Goal: Information Seeking & Learning: Find specific fact

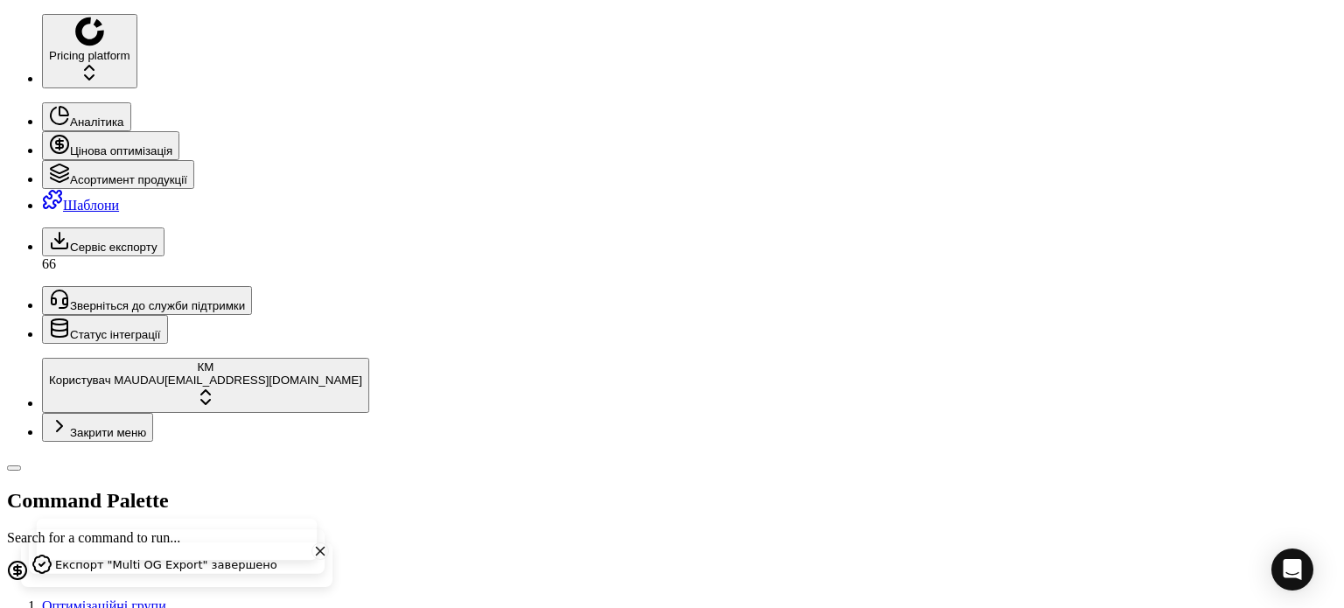
drag, startPoint x: 161, startPoint y: 66, endPoint x: 0, endPoint y: 71, distance: 161.1
click at [7, 71] on div "Pricing platform Аналітика Цінова оптимізація Асортимент продукції Шаблони Серв…" at bounding box center [672, 615] width 1330 height 1203
paste input "67631"
type input "67631"
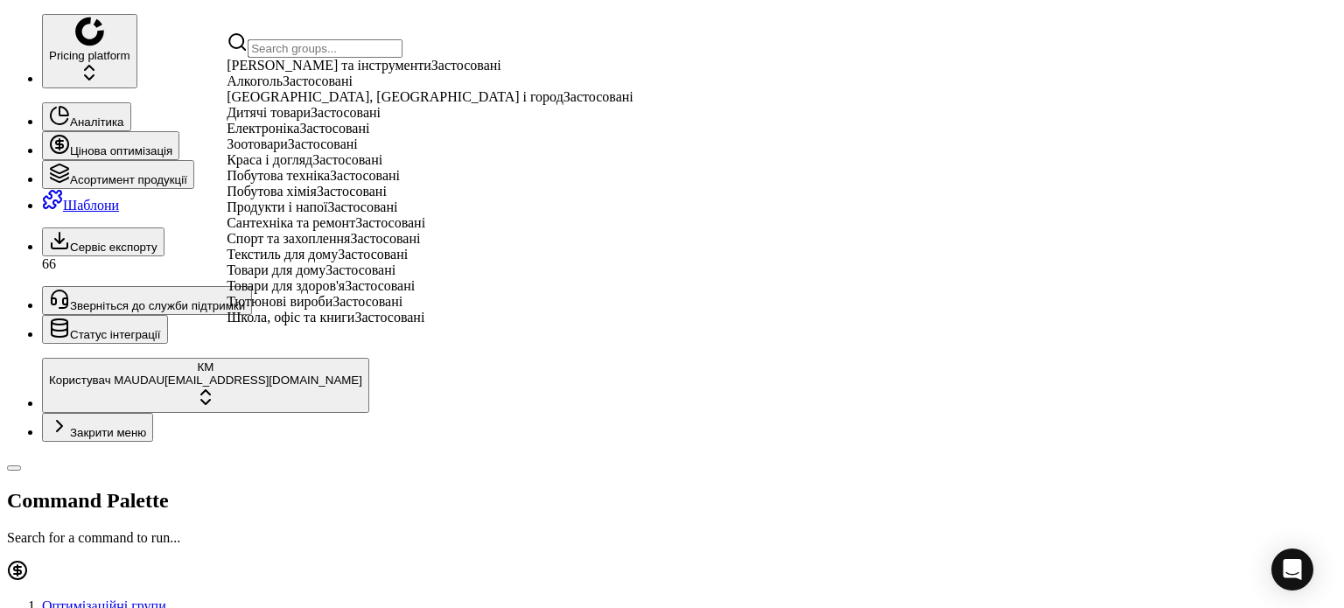
click at [291, 167] on span "Краса і догляд" at bounding box center [270, 159] width 86 height 15
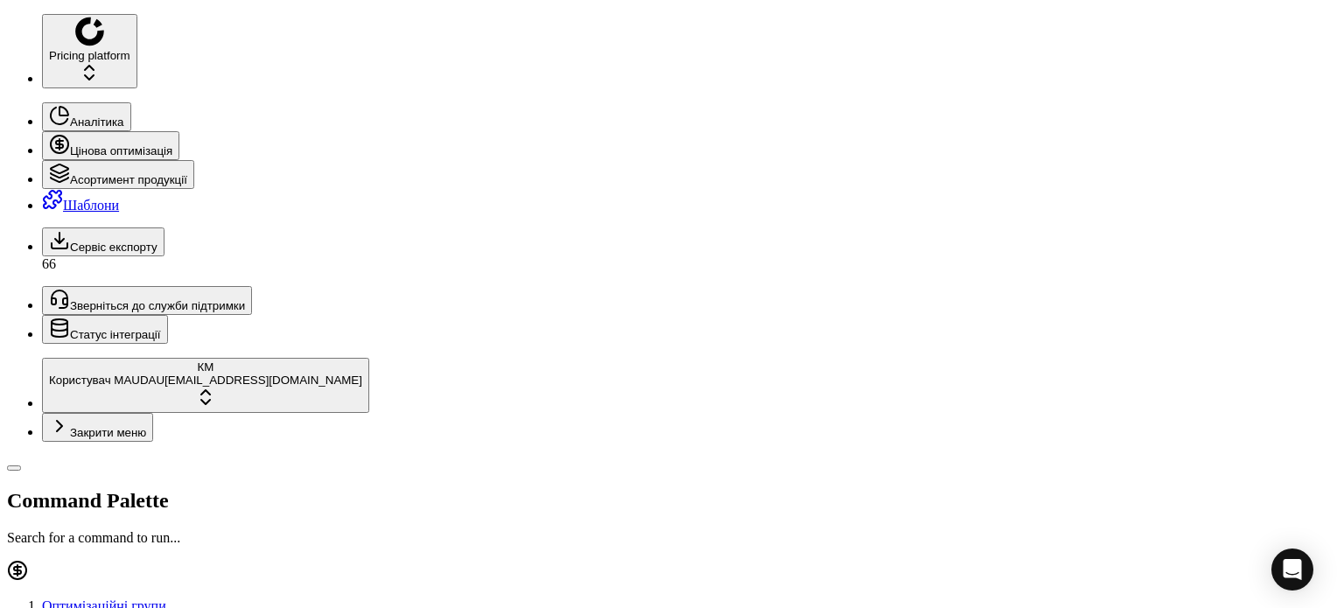
paste input "67631"
drag, startPoint x: 139, startPoint y: 130, endPoint x: 207, endPoint y: 143, distance: 68.7
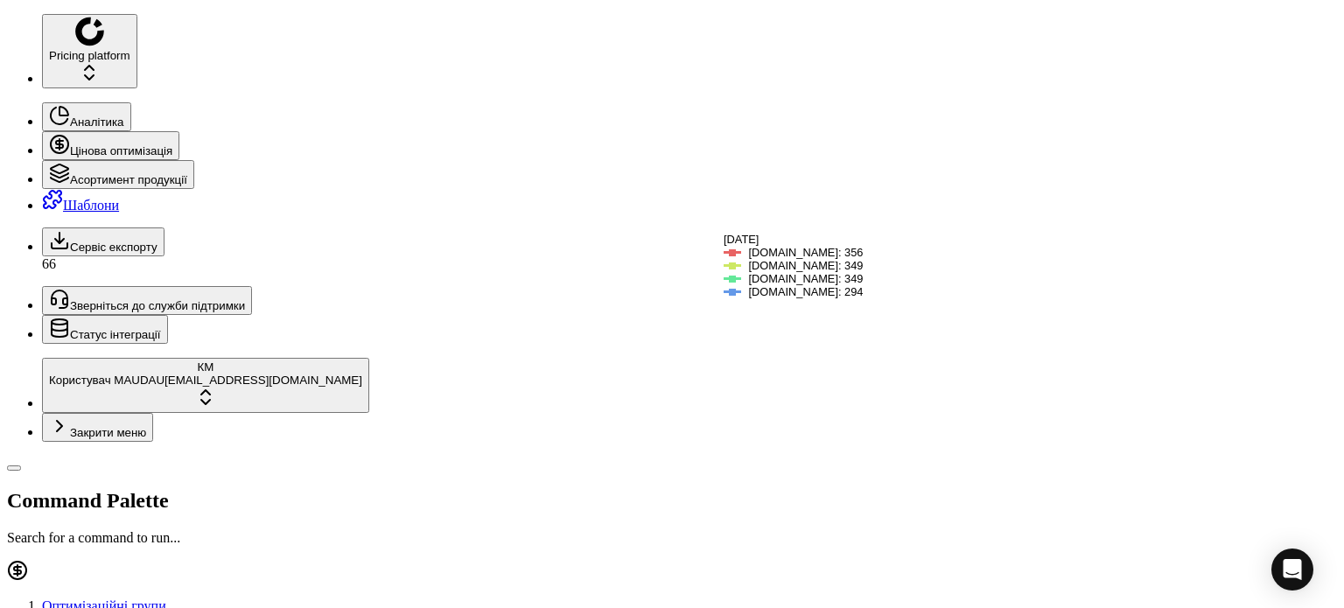
scroll to position [126, 0]
drag, startPoint x: 154, startPoint y: 66, endPoint x: 0, endPoint y: 64, distance: 154.1
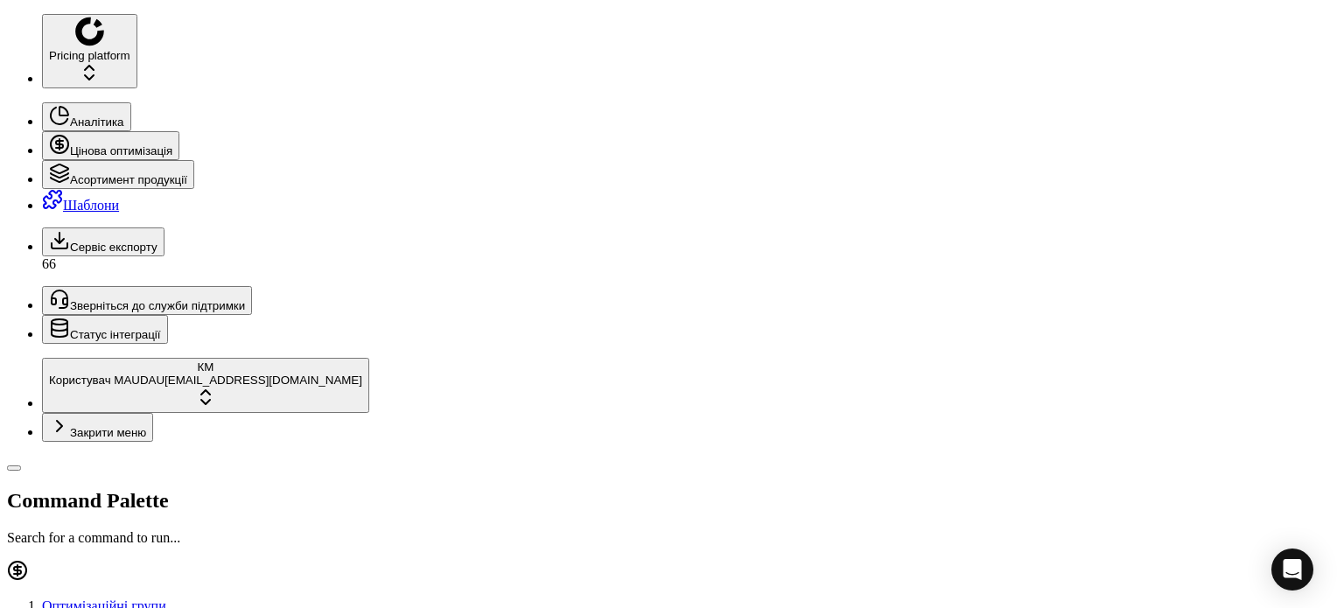
click at [7, 64] on div "Pricing platform Аналітика Цінова оптимізація Асортимент продукції Шаблони Серв…" at bounding box center [672, 615] width 1330 height 1203
paste input "74854"
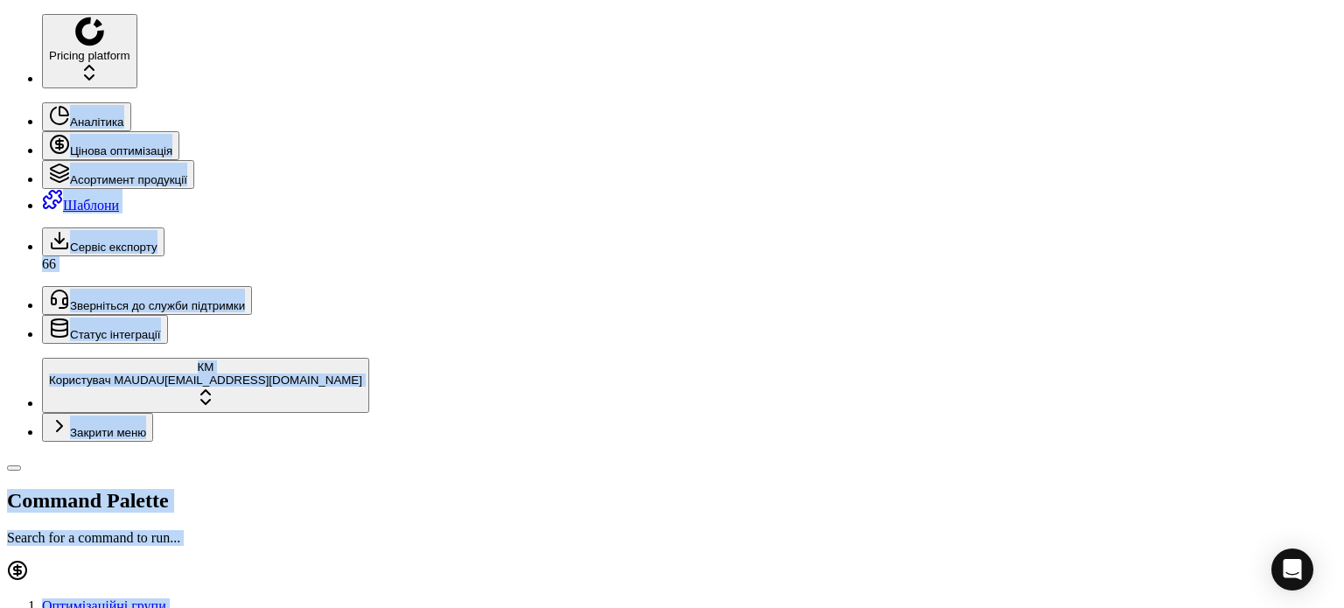
drag, startPoint x: 173, startPoint y: 72, endPoint x: 0, endPoint y: 63, distance: 173.5
click at [7, 63] on div "Pricing platform Аналітика Цінова оптимізація Асортимент продукції Шаблони Серв…" at bounding box center [672, 615] width 1330 height 1203
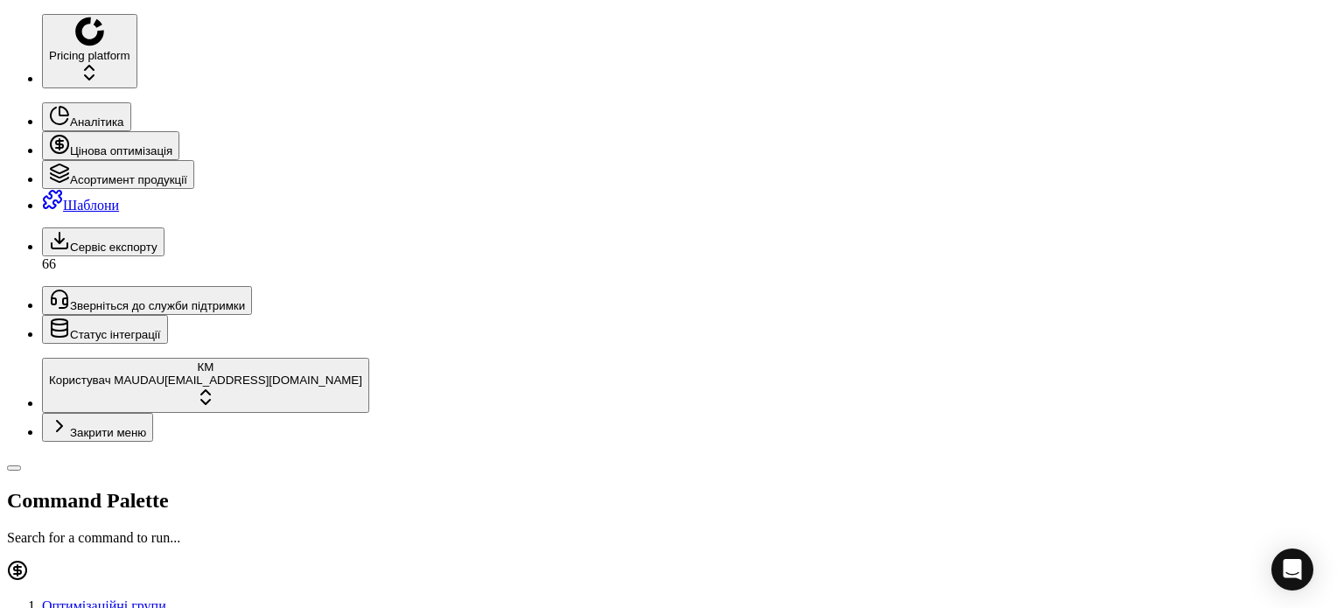
drag, startPoint x: 119, startPoint y: 68, endPoint x: 29, endPoint y: 60, distance: 90.5
click at [29, 60] on div "Pricing platform Аналітика Цінова оптимізація Асортимент продукції Шаблони Серв…" at bounding box center [672, 615] width 1330 height 1203
paste input "802373"
type input "802373"
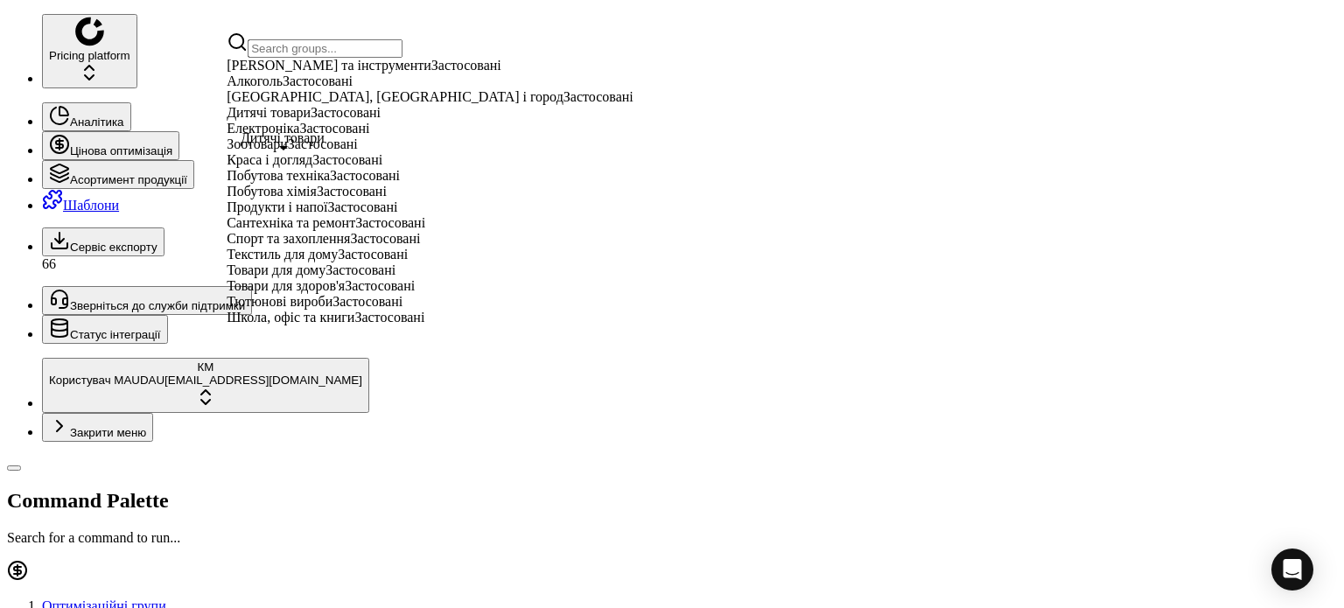
click at [304, 120] on span "Дитячі товари" at bounding box center [269, 112] width 84 height 15
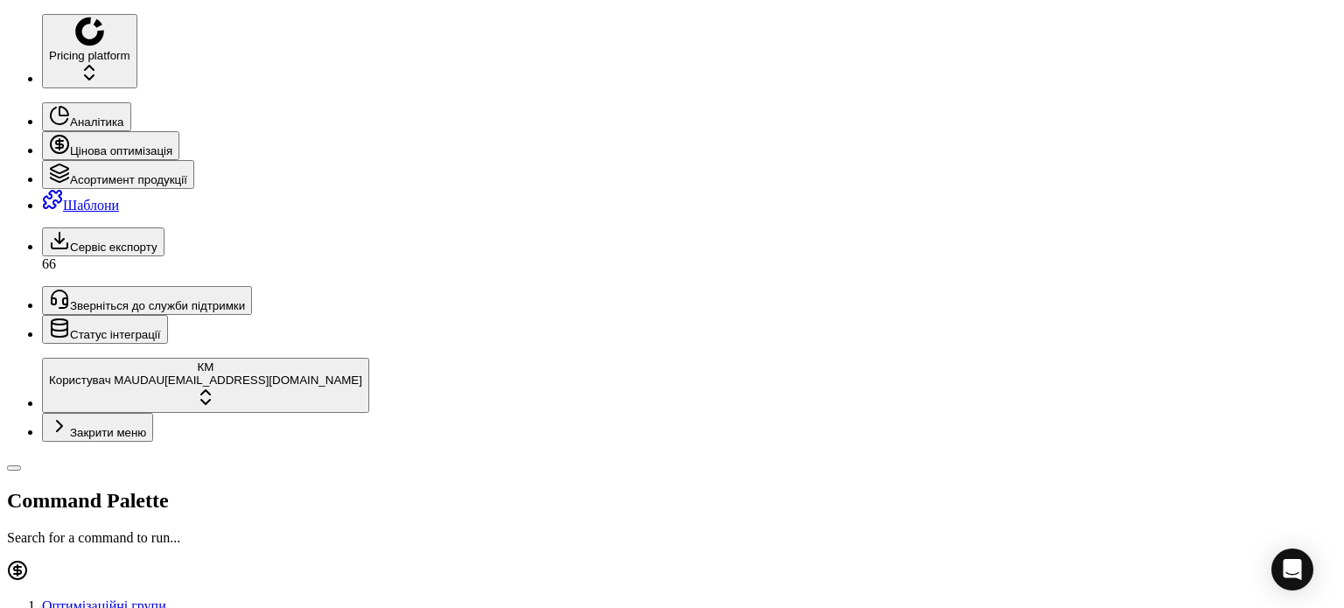
paste input "802373"
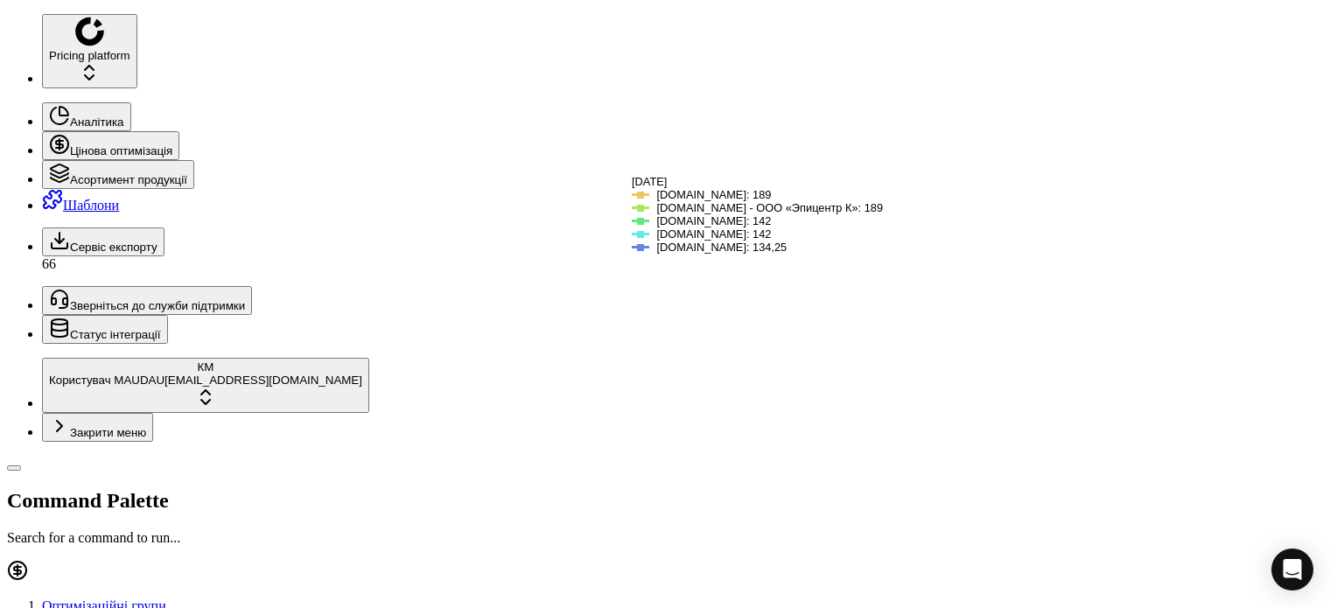
scroll to position [175, 0]
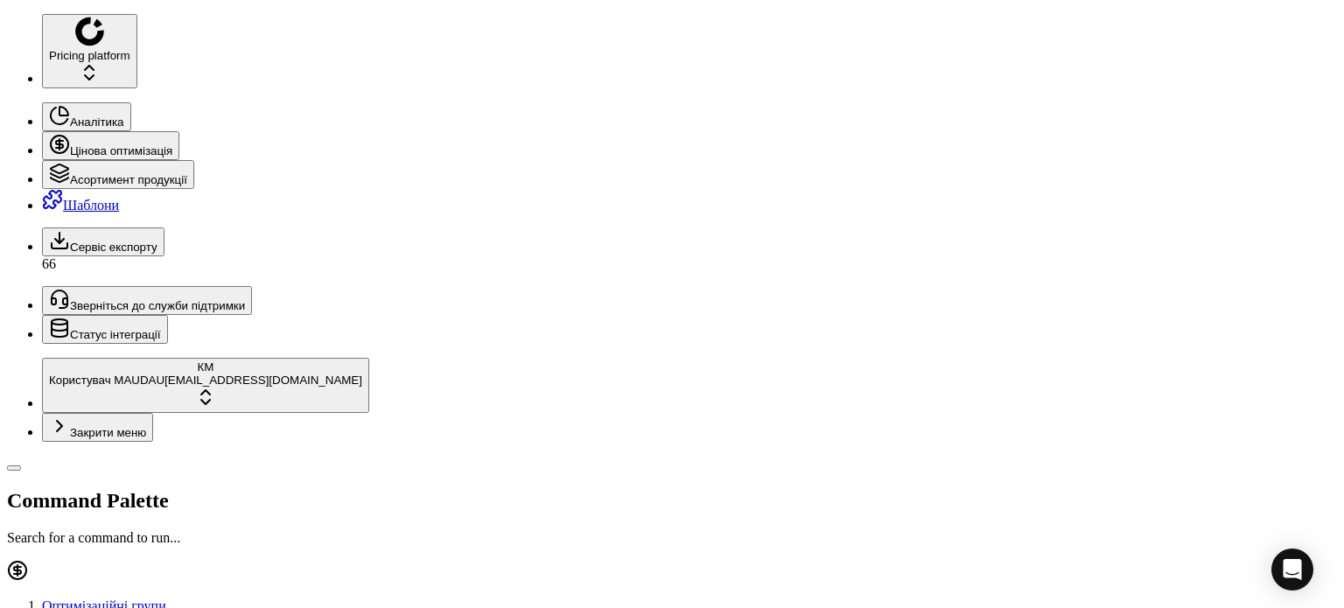
drag, startPoint x: 1315, startPoint y: 27, endPoint x: 1294, endPoint y: 33, distance: 21.9
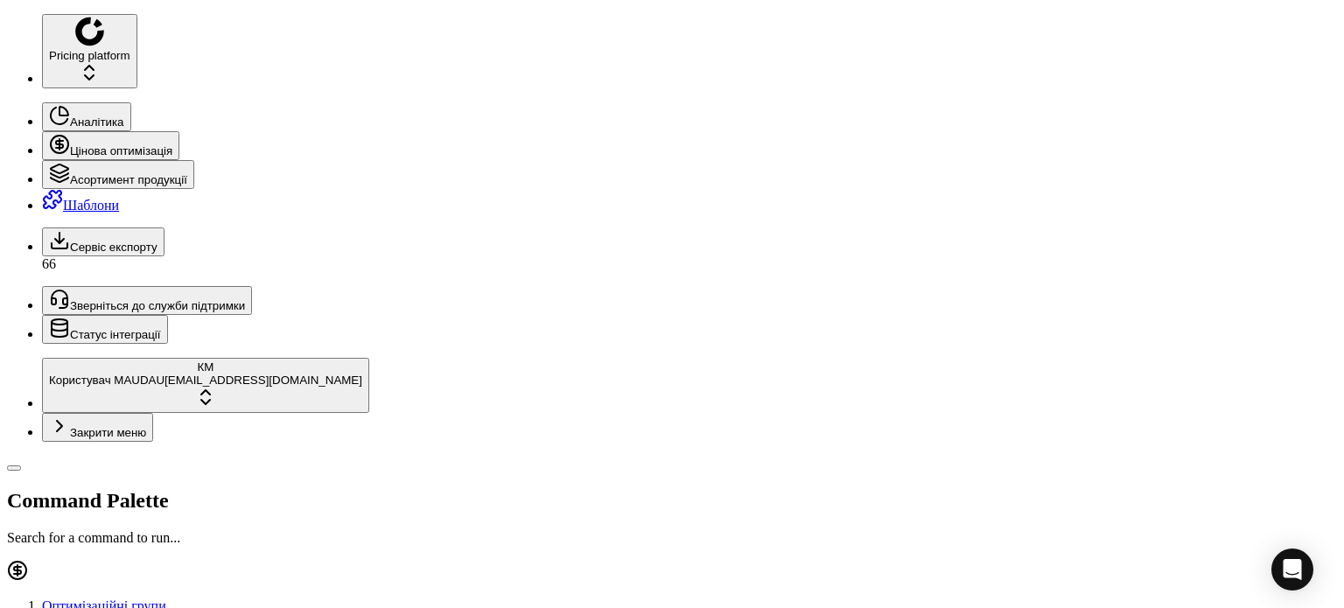
drag, startPoint x: 136, startPoint y: 67, endPoint x: 41, endPoint y: 62, distance: 94.7
click at [41, 62] on div "Pricing platform Аналітика Цінова оптимізація Асортимент продукції Шаблони Серв…" at bounding box center [672, 615] width 1330 height 1203
paste input "0"
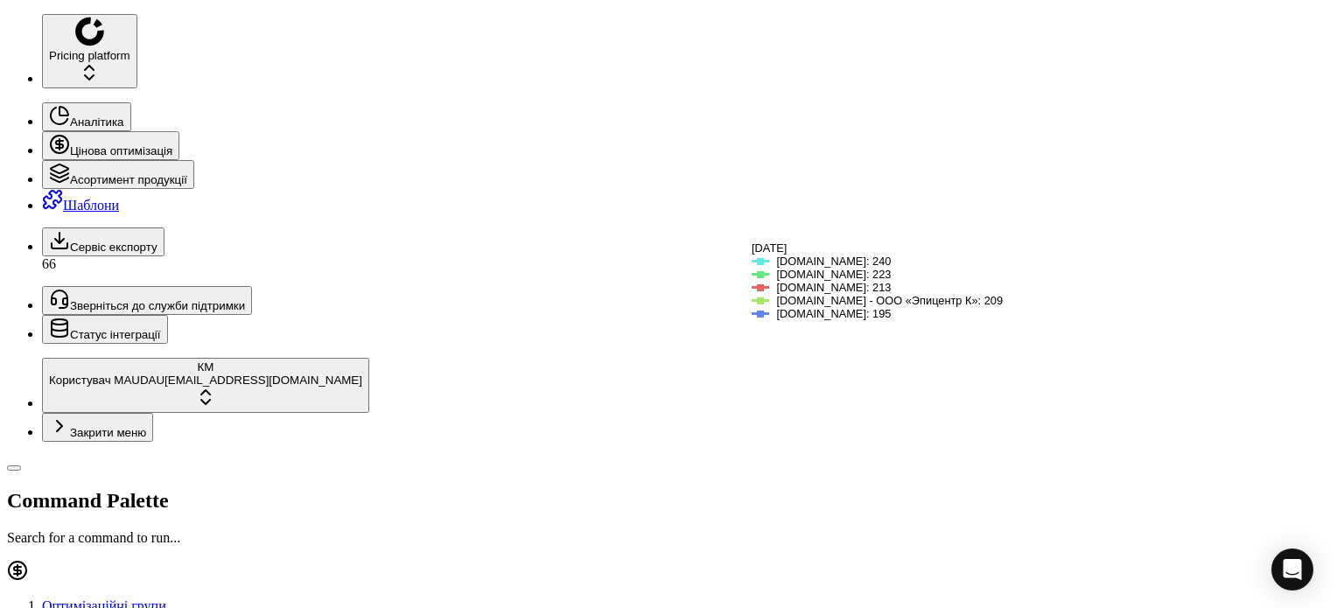
scroll to position [175, 0]
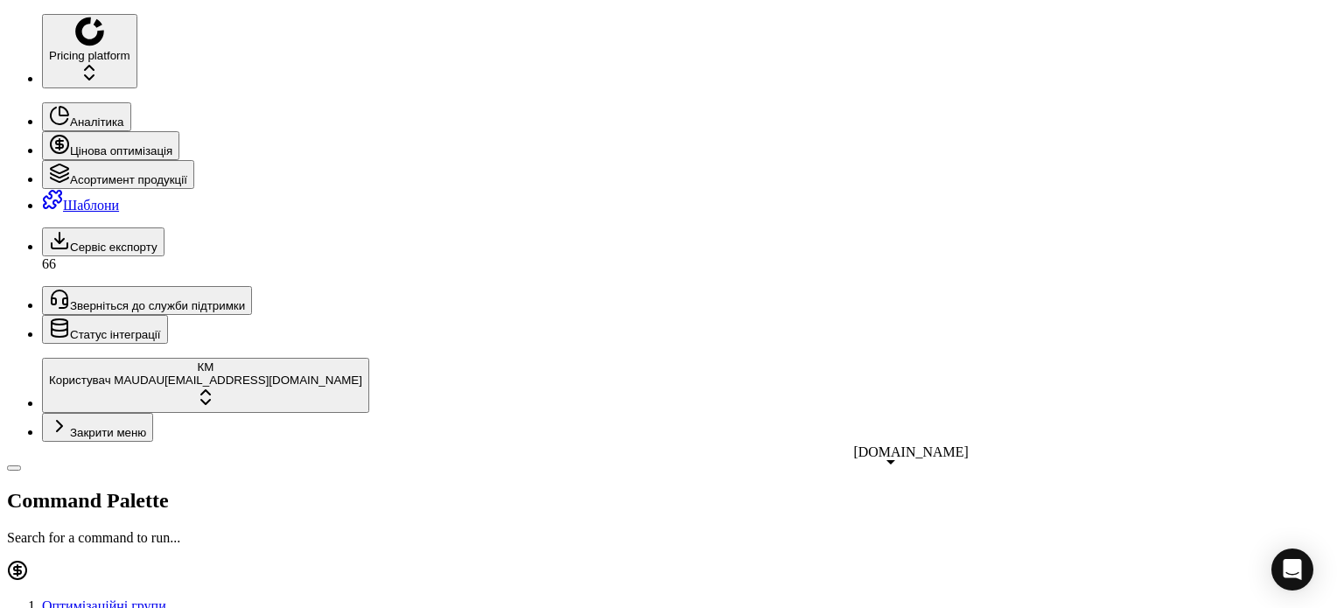
drag, startPoint x: 1321, startPoint y: 24, endPoint x: 1076, endPoint y: 41, distance: 245.7
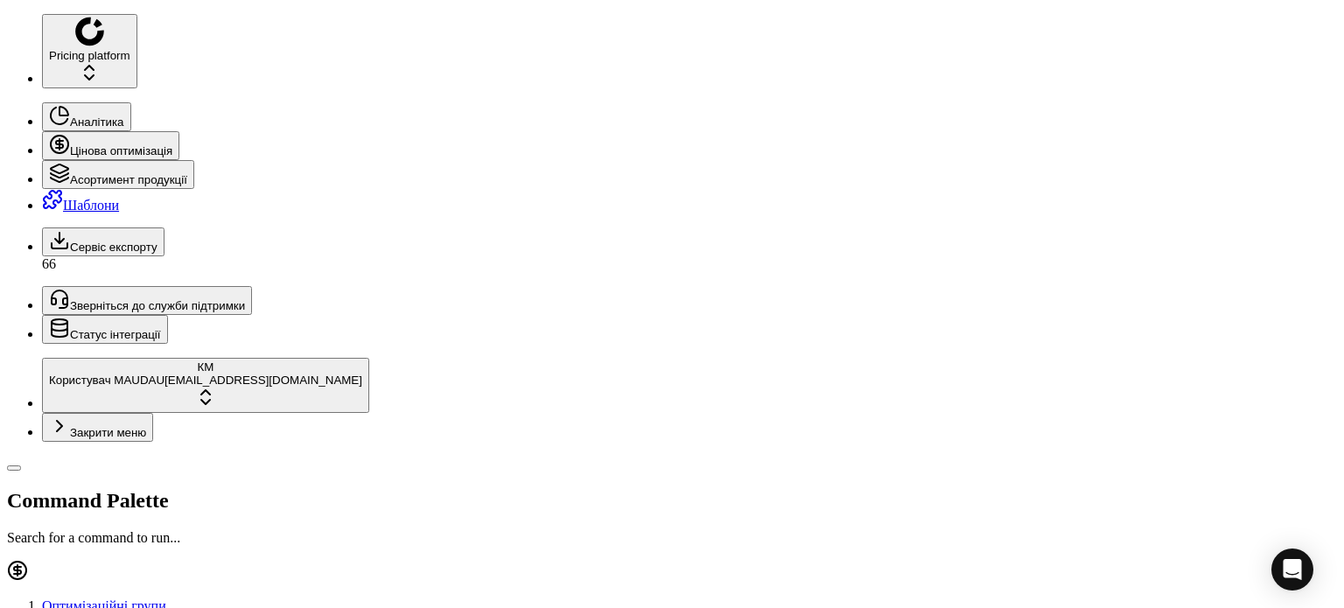
drag, startPoint x: 153, startPoint y: 66, endPoint x: 0, endPoint y: 53, distance: 153.7
click at [7, 53] on div "Pricing platform Аналітика Цінова оптимізація Асортимент продукції Шаблони Серв…" at bounding box center [672, 615] width 1330 height 1203
paste input "2"
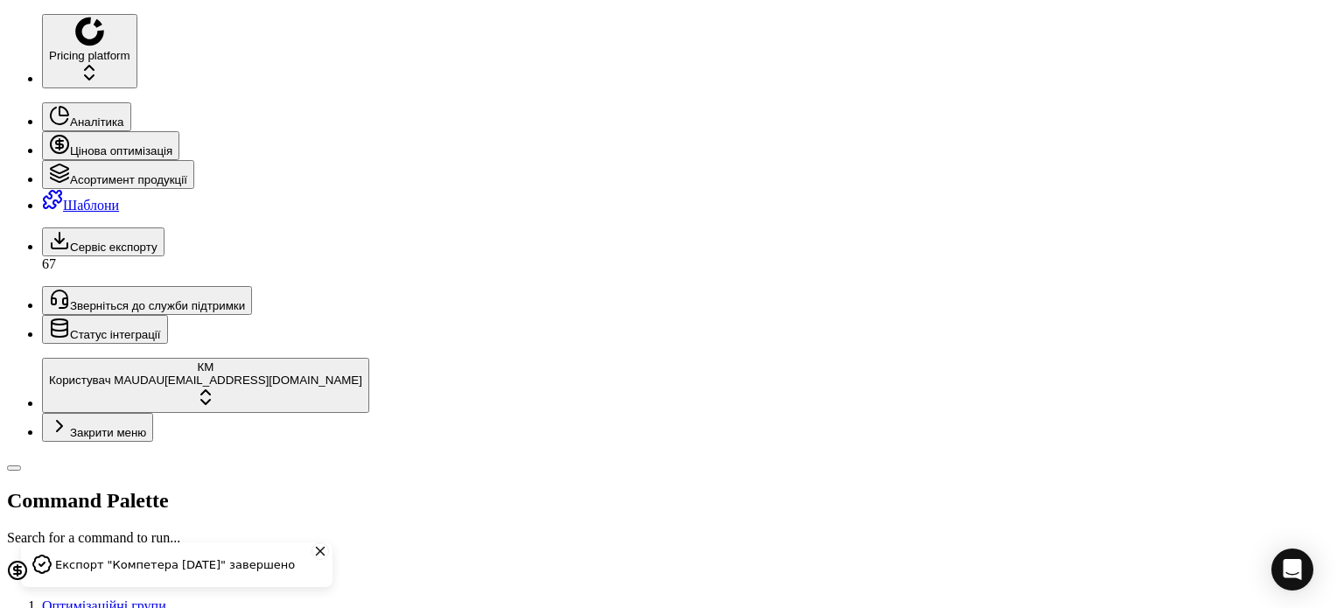
drag, startPoint x: 98, startPoint y: 69, endPoint x: 0, endPoint y: 56, distance: 98.9
click at [7, 59] on div "Pricing platform Аналітика Цінова оптимізація Асортимент продукції Шаблони Серв…" at bounding box center [672, 615] width 1330 height 1203
paste input "496671"
type input "496671"
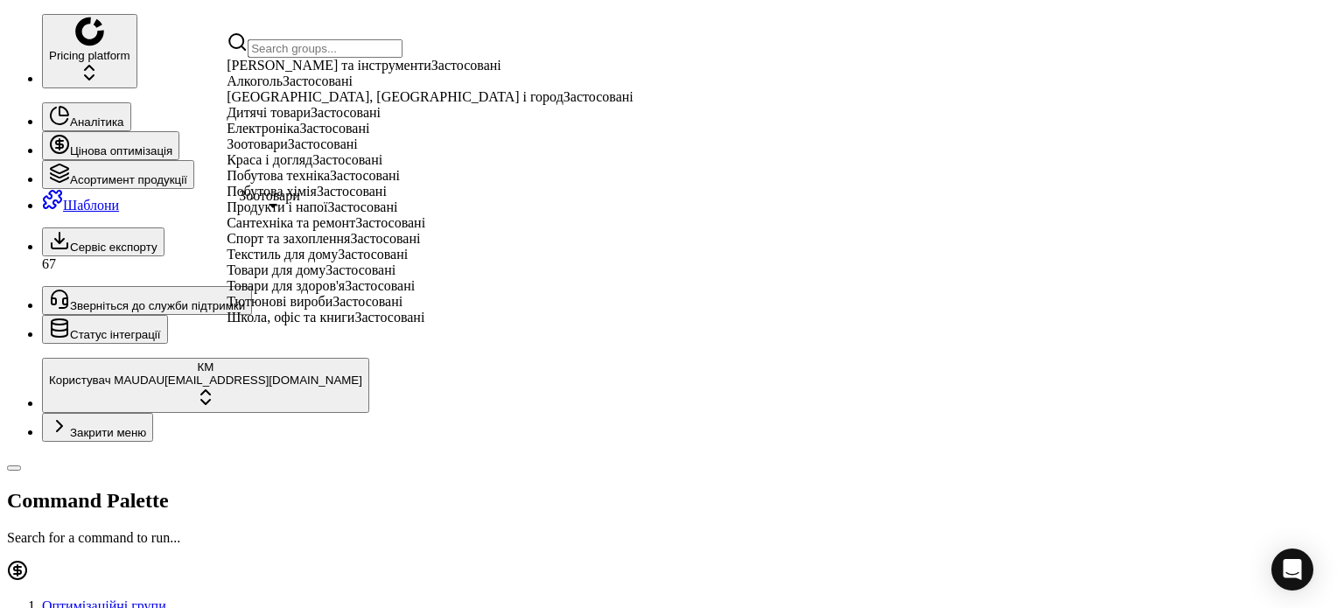
click at [301, 167] on span "Краса і догляд" at bounding box center [270, 159] width 86 height 15
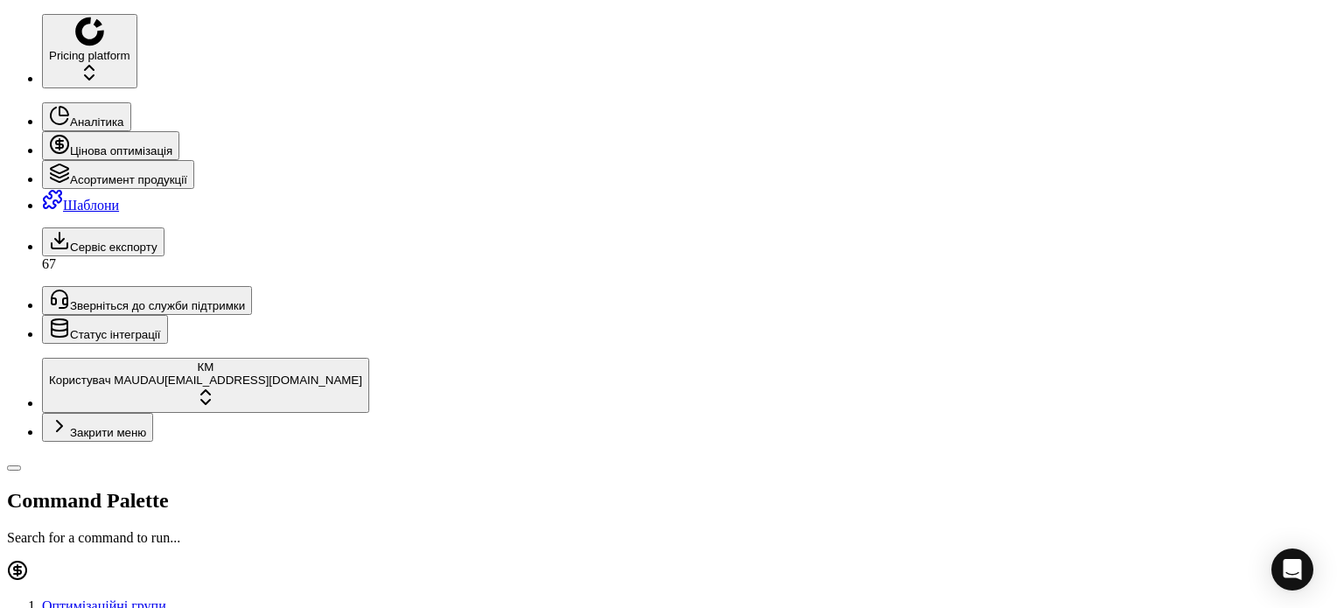
paste input "496671"
type input "496671"
drag, startPoint x: 182, startPoint y: 130, endPoint x: 334, endPoint y: 160, distance: 155.3
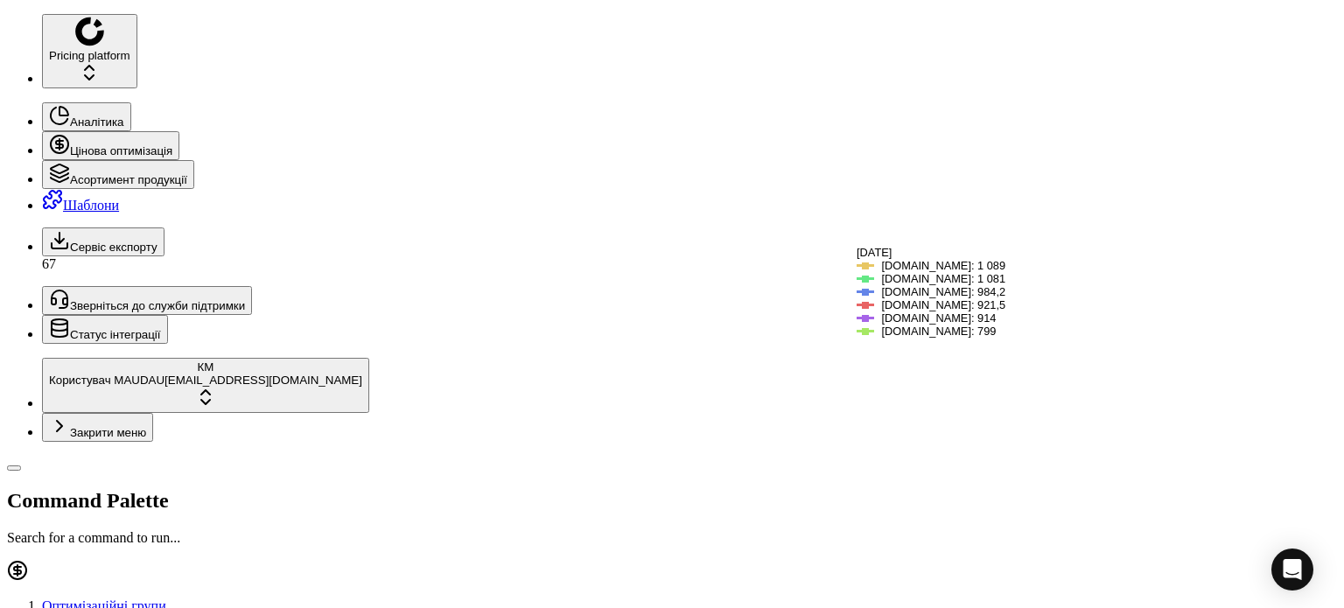
scroll to position [175, 0]
